Goal: Understand site structure: Grasp the organization and layout of the website

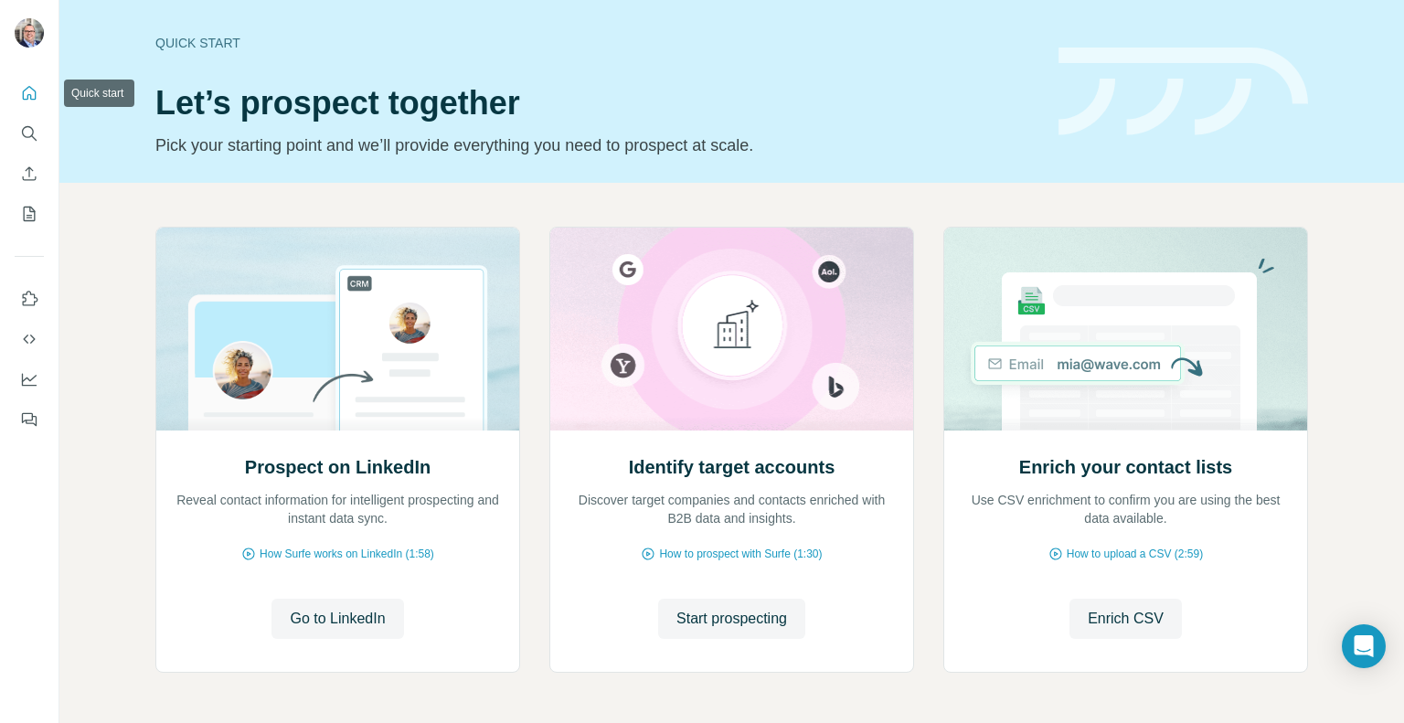
click at [26, 87] on icon "Quick start" at bounding box center [29, 93] width 18 height 18
click at [24, 299] on icon "Use Surfe on LinkedIn" at bounding box center [29, 299] width 18 height 18
